Goal: Task Accomplishment & Management: Complete application form

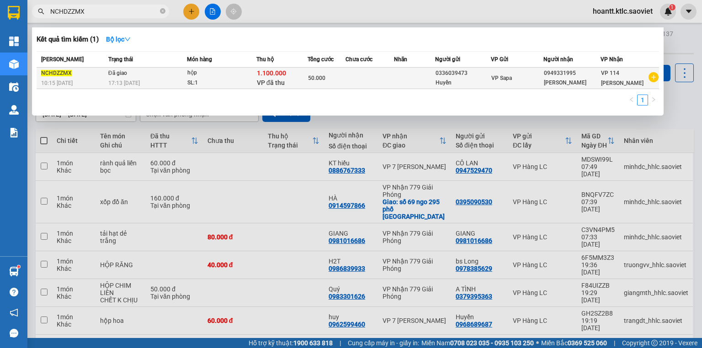
type input "NCHDZZMX"
click at [193, 71] on div "hộp" at bounding box center [221, 73] width 69 height 10
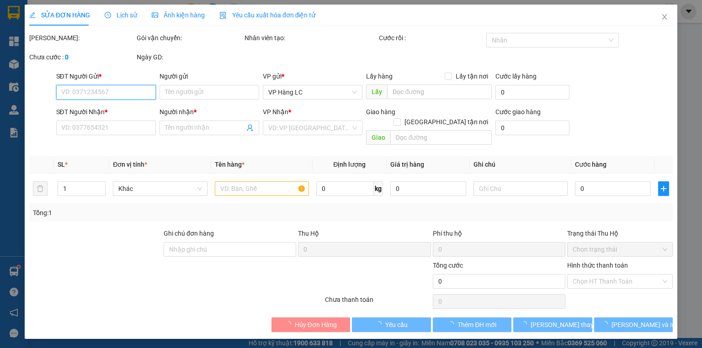
type input "0336039473"
type input "Huyền"
type input "0949331995"
type input "[PERSON_NAME]"
type input "1.100.000"
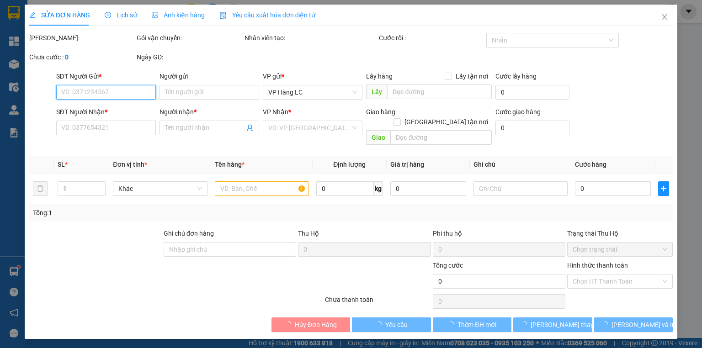
type input "30.000"
type input "50.000"
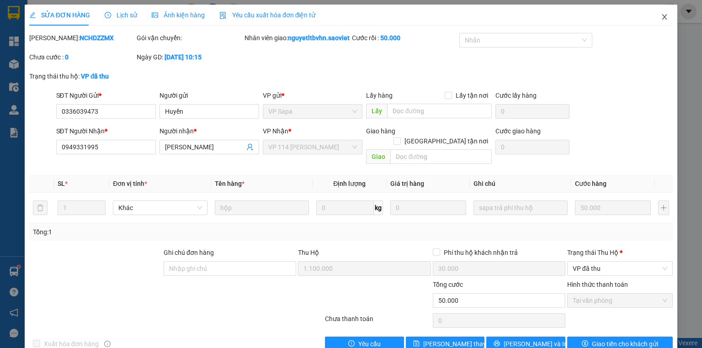
click at [661, 14] on icon "close" at bounding box center [664, 16] width 7 height 7
